Goal: Task Accomplishment & Management: Manage account settings

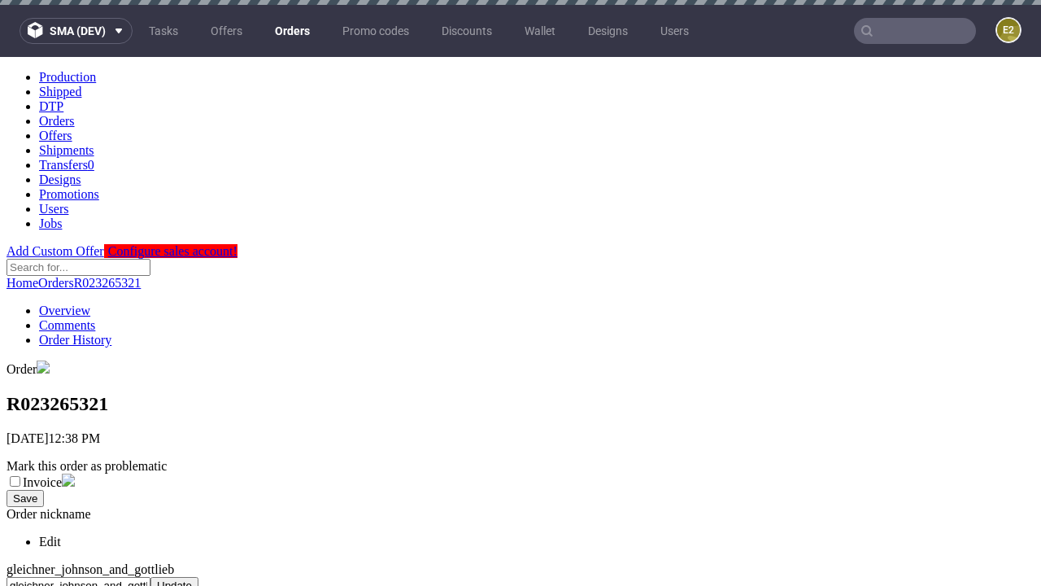
scroll to position [665, 0]
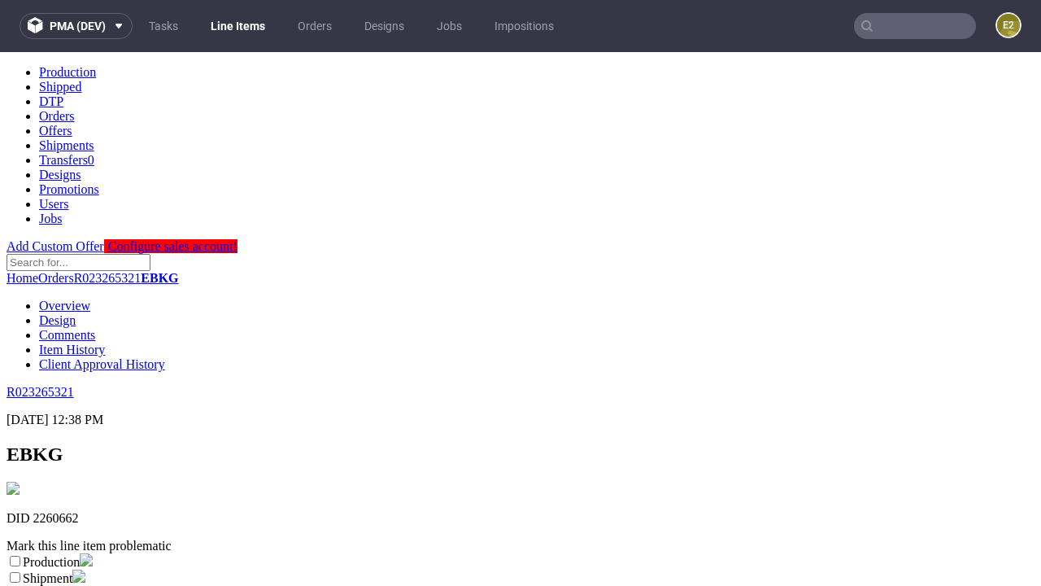
scroll to position [286, 0]
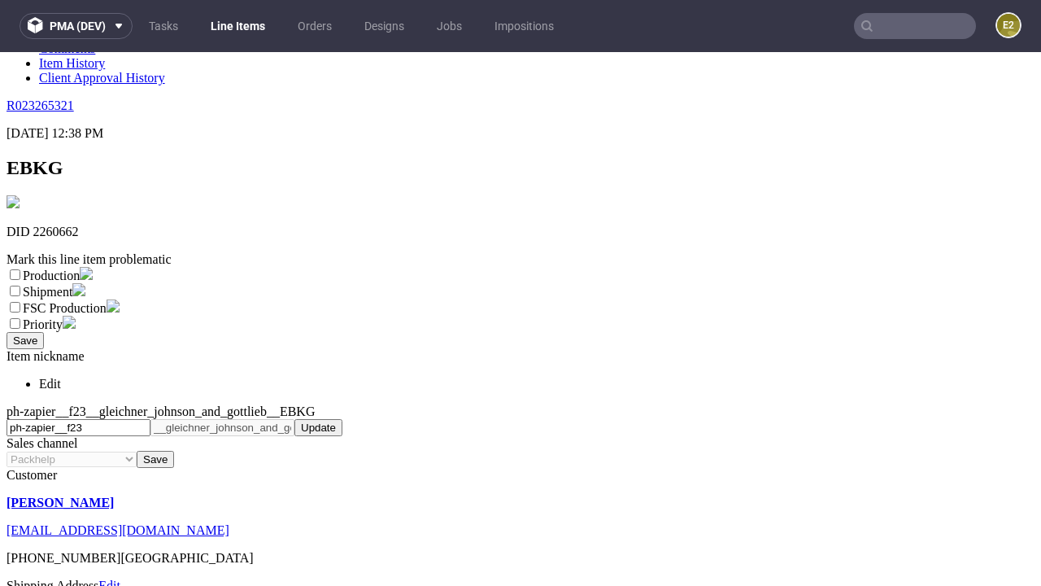
select select "dtp_ca_needed"
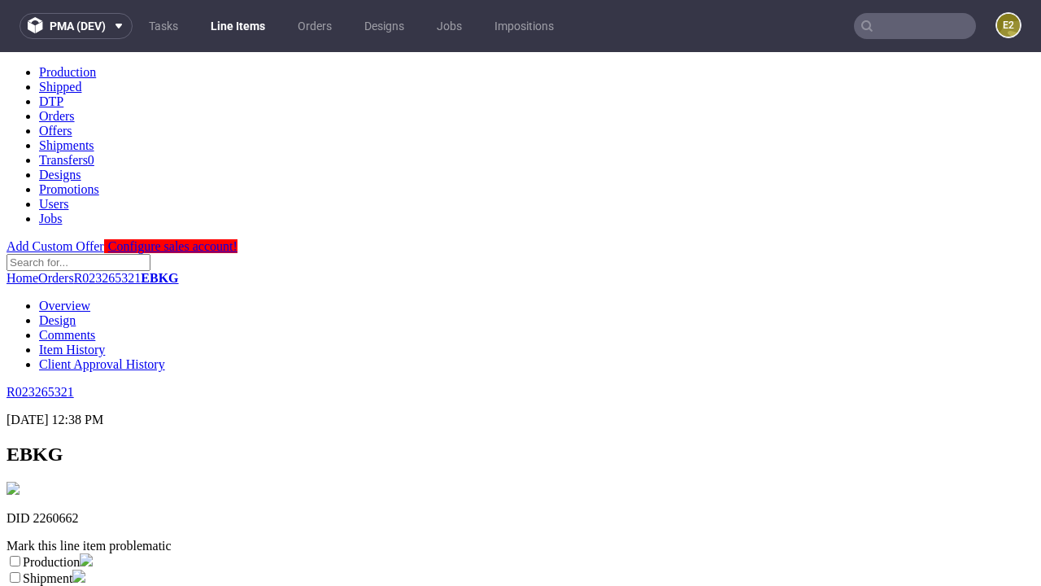
scroll to position [0, 0]
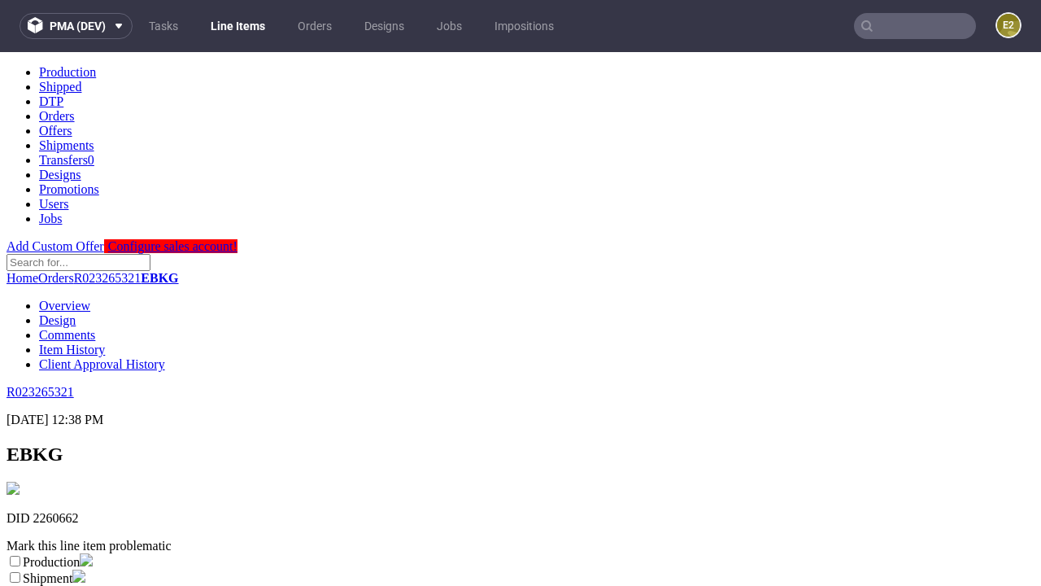
checkbox input "true"
